Goal: Task Accomplishment & Management: Manage account settings

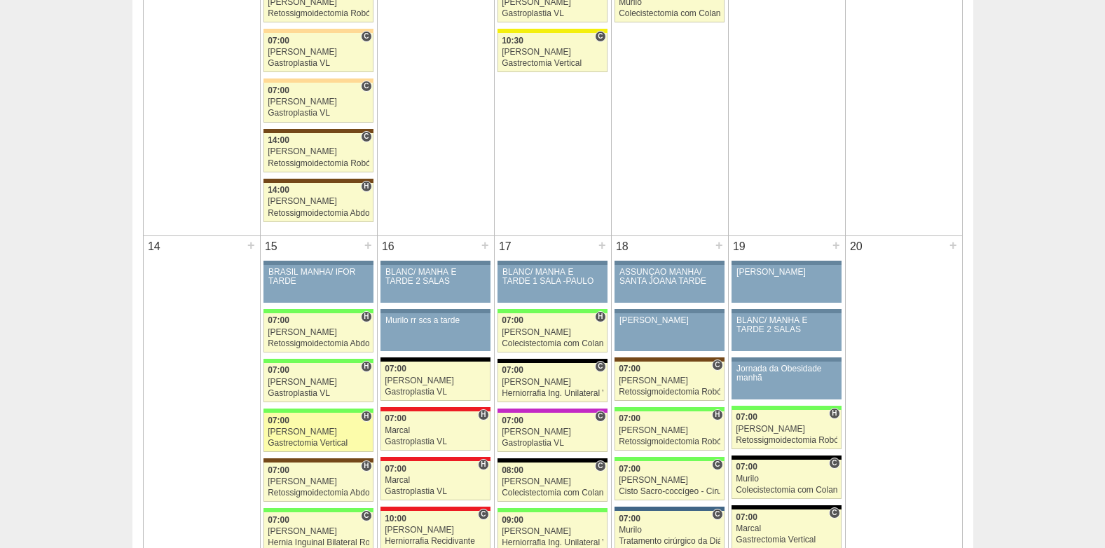
scroll to position [1262, 0]
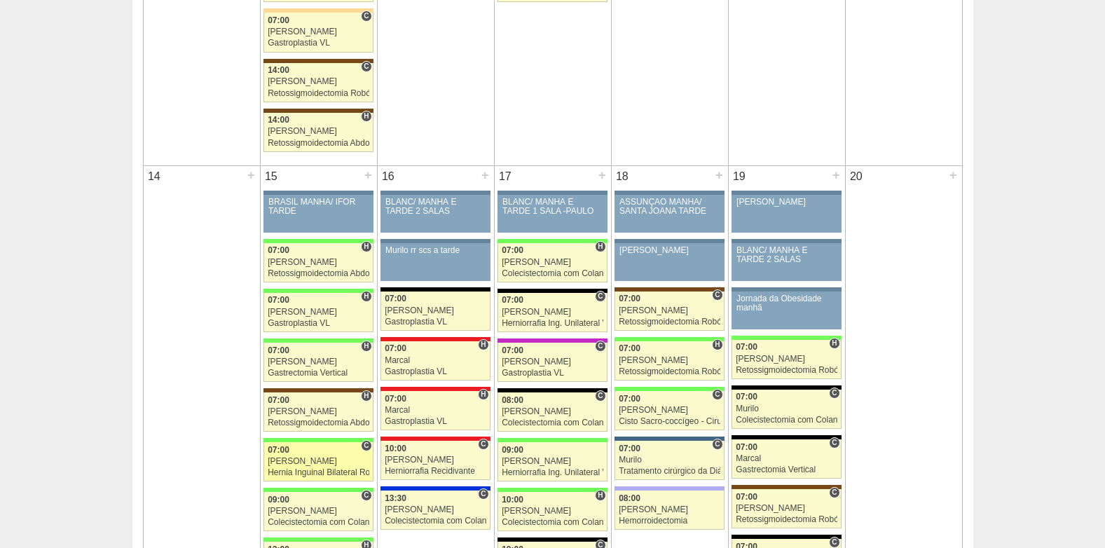
click at [310, 459] on div "[PERSON_NAME]" at bounding box center [319, 461] width 102 height 9
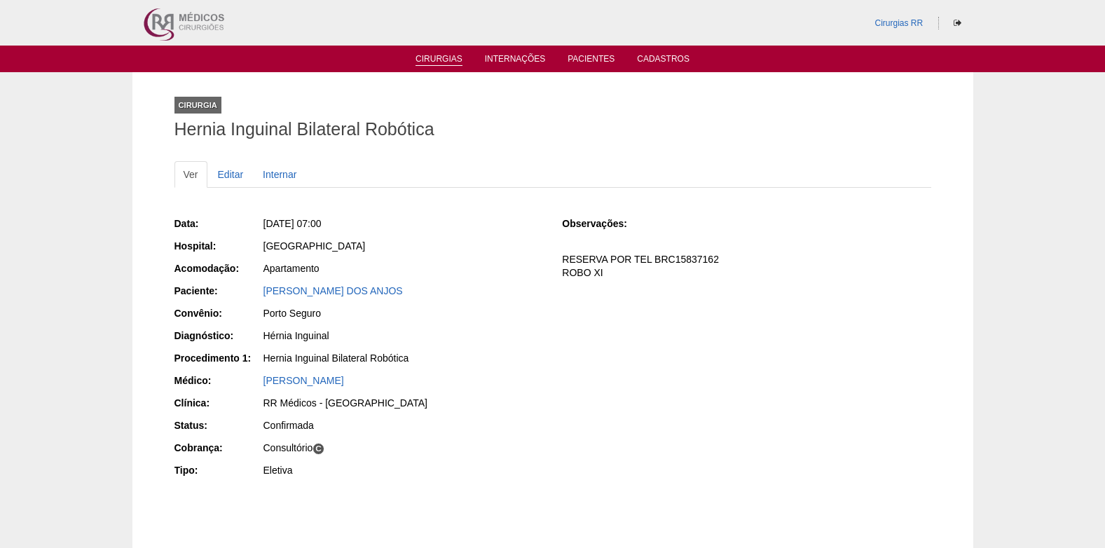
click at [430, 60] on link "Cirurgias" at bounding box center [439, 60] width 47 height 12
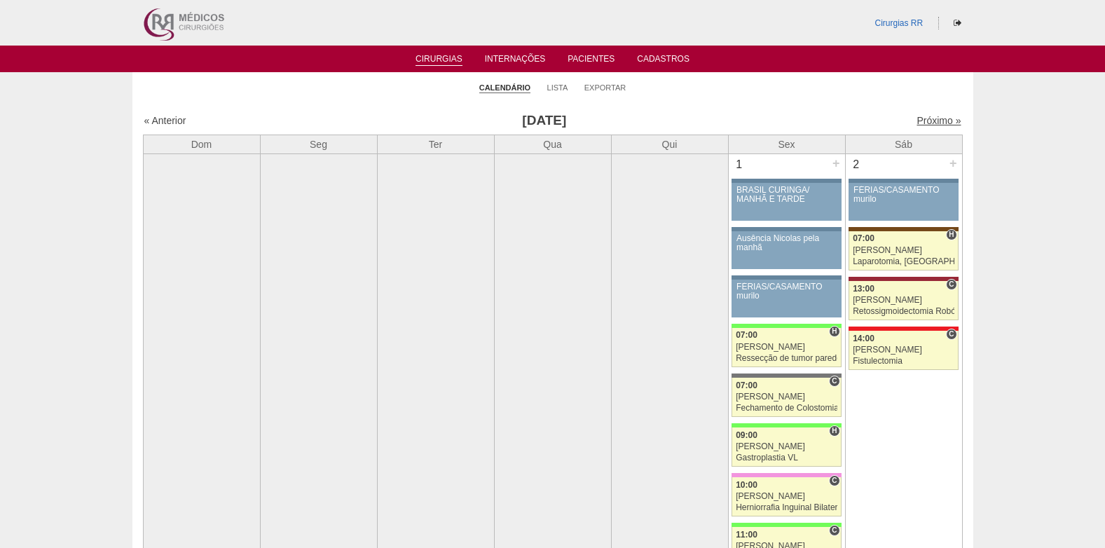
click at [917, 120] on link "Próximo »" at bounding box center [939, 120] width 44 height 11
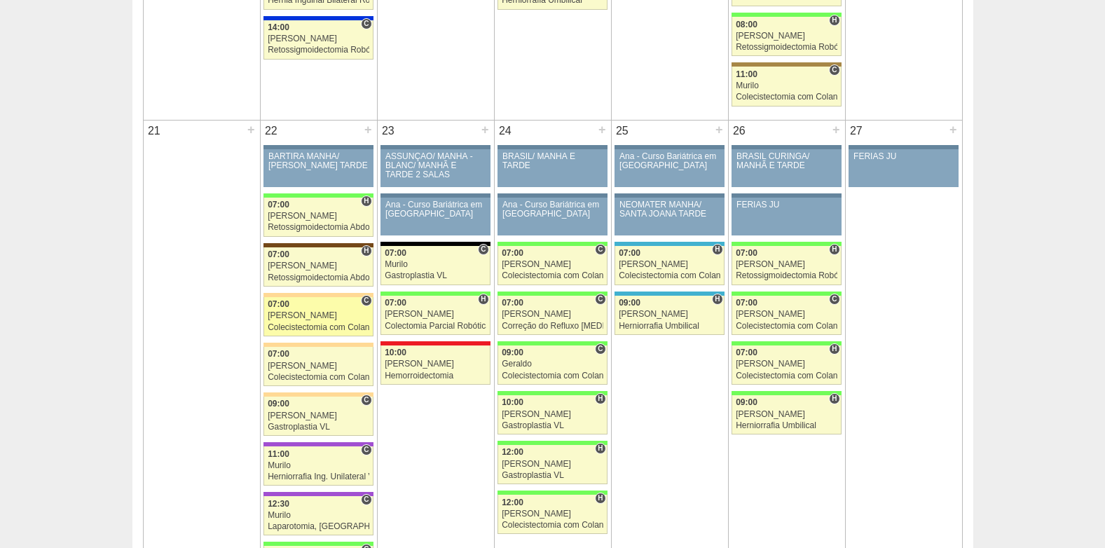
scroll to position [1892, 0]
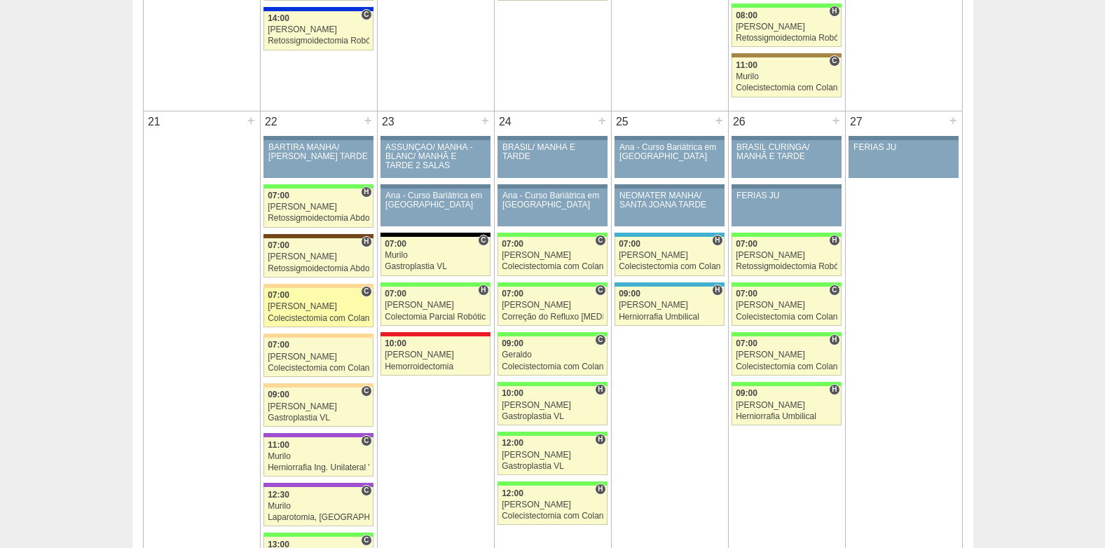
click at [315, 318] on div "Colecistectomia com Colangiografia VL" at bounding box center [319, 318] width 102 height 9
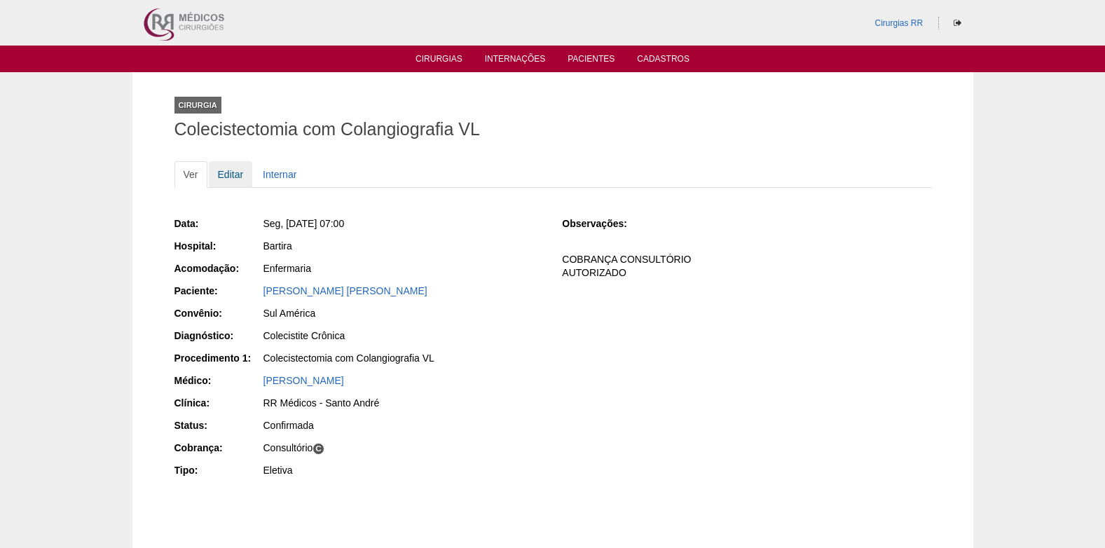
click at [233, 171] on link "Editar" at bounding box center [231, 174] width 44 height 27
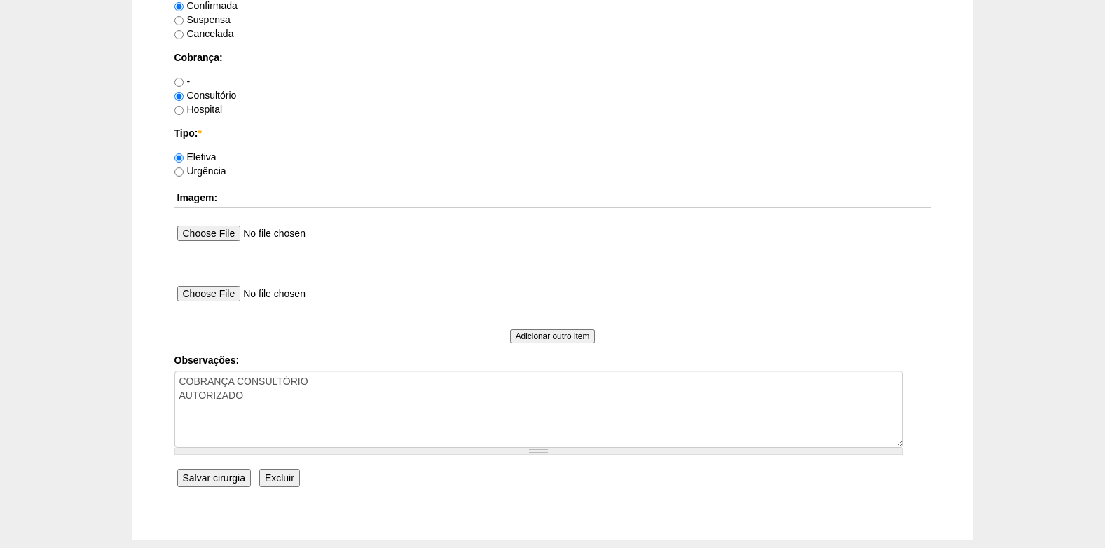
scroll to position [1258, 0]
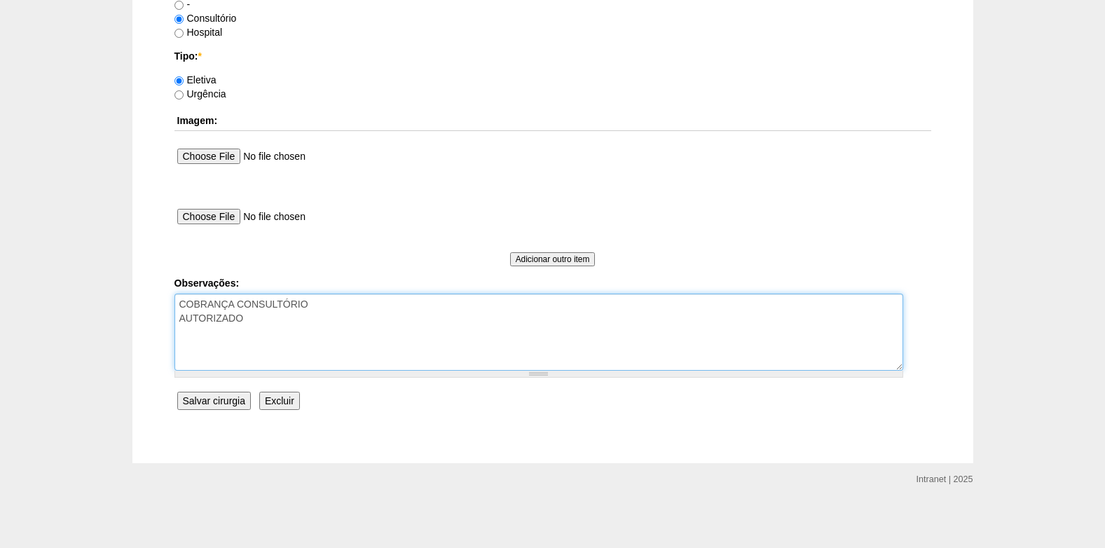
click at [275, 320] on textarea "COBRANÇA CONSULTÓRIO AUTORIZADO" at bounding box center [539, 332] width 729 height 77
type textarea "COBRANÇA CONSULTÓRIO AUTORIZADO VENCE 26/09"
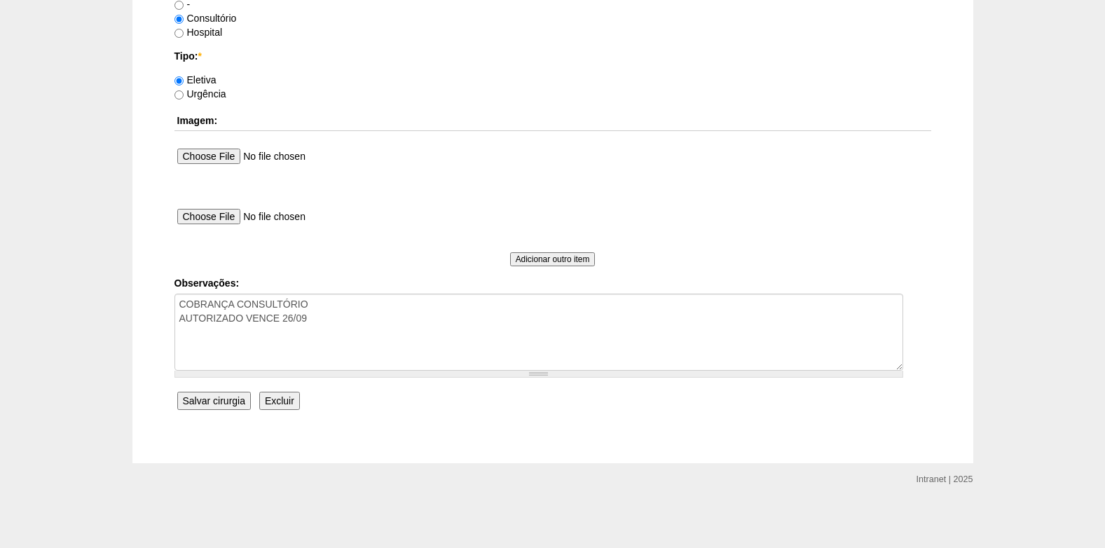
click at [219, 397] on input "Salvar cirurgia" at bounding box center [214, 401] width 74 height 18
